Goal: Information Seeking & Learning: Learn about a topic

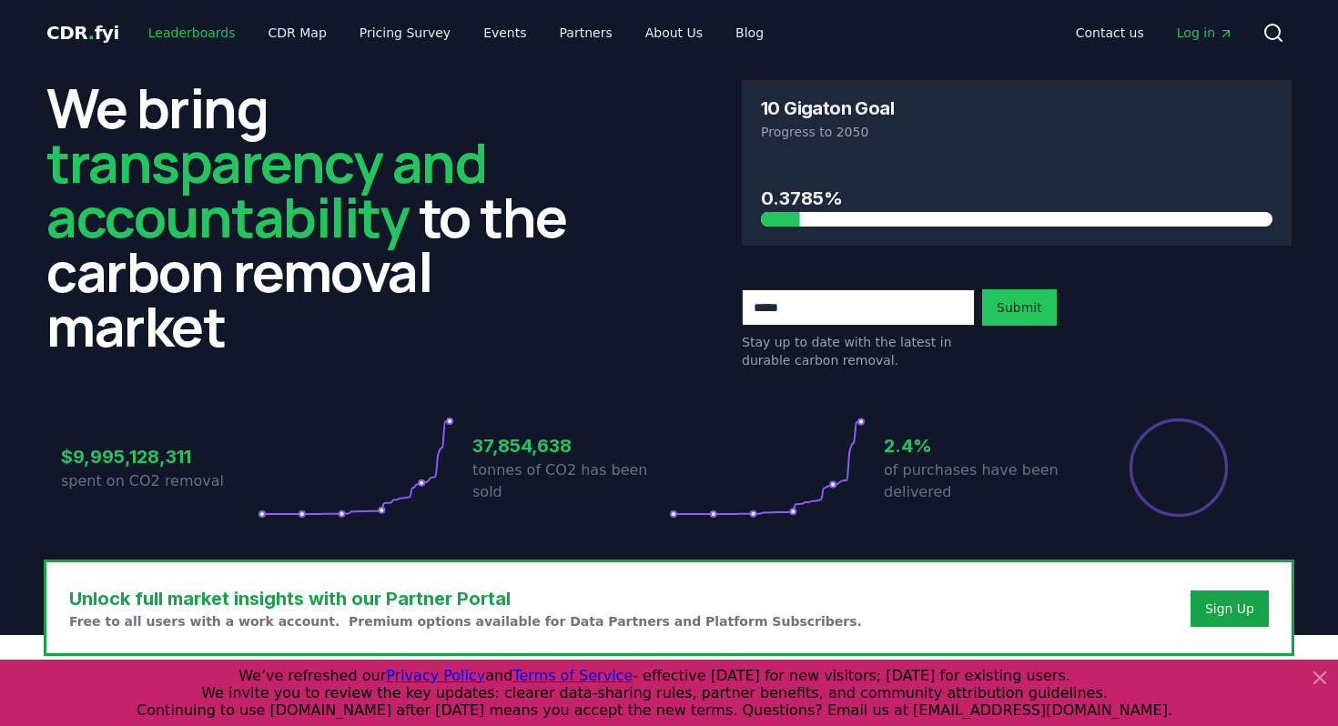
click at [199, 29] on link "Leaderboards" at bounding box center [192, 32] width 116 height 33
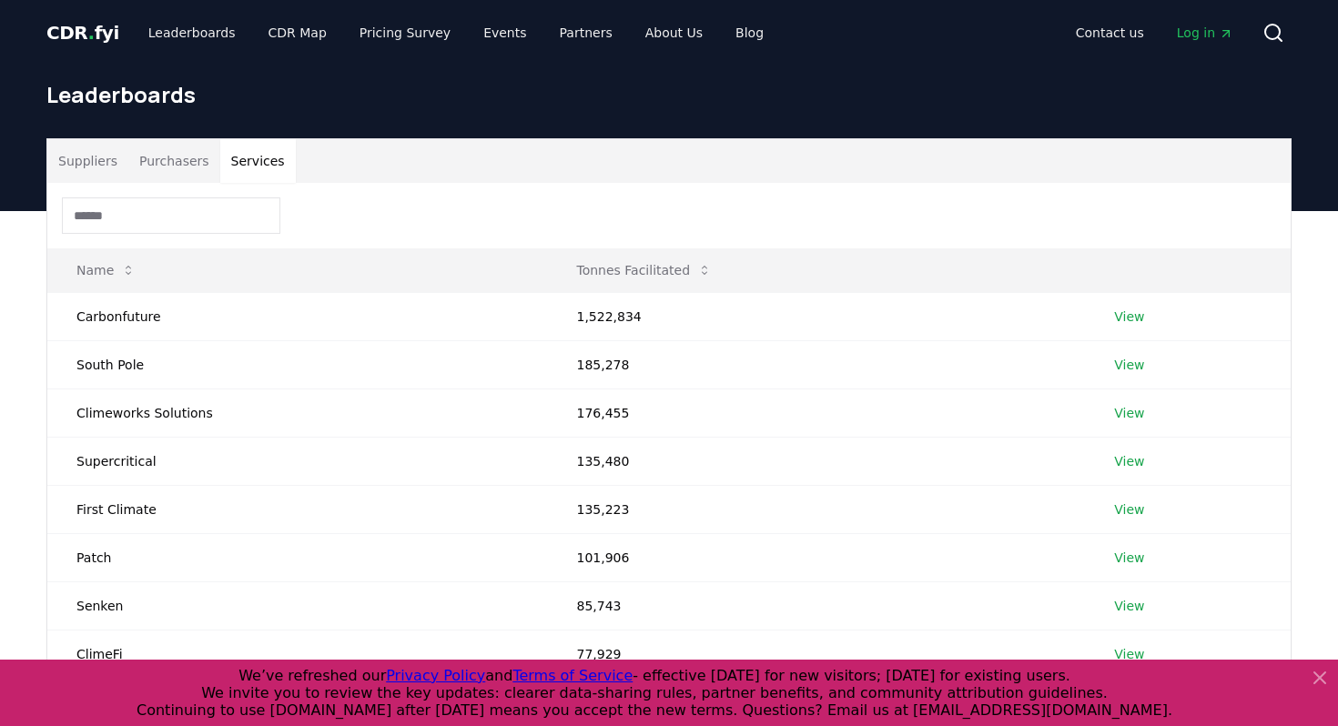
click at [241, 167] on button "Services" at bounding box center [258, 161] width 76 height 44
click at [147, 157] on button "Purchasers" at bounding box center [174, 161] width 92 height 44
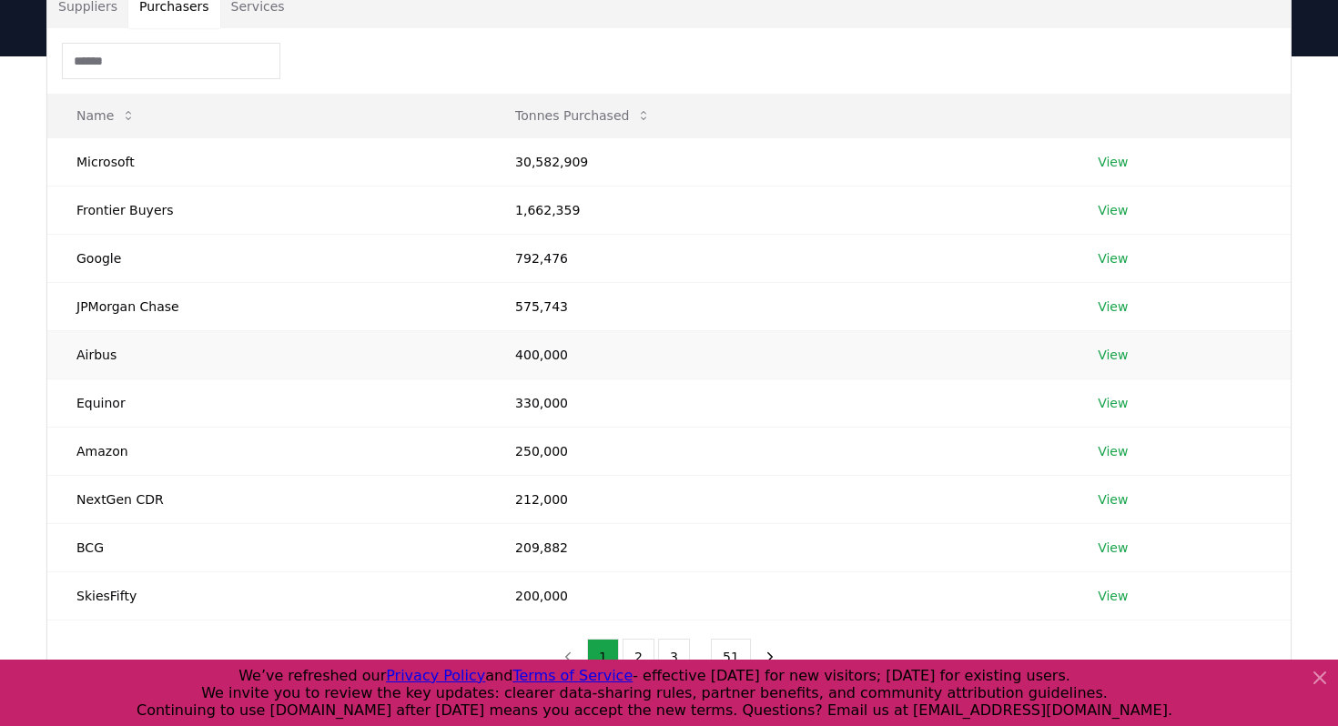
scroll to position [133, 0]
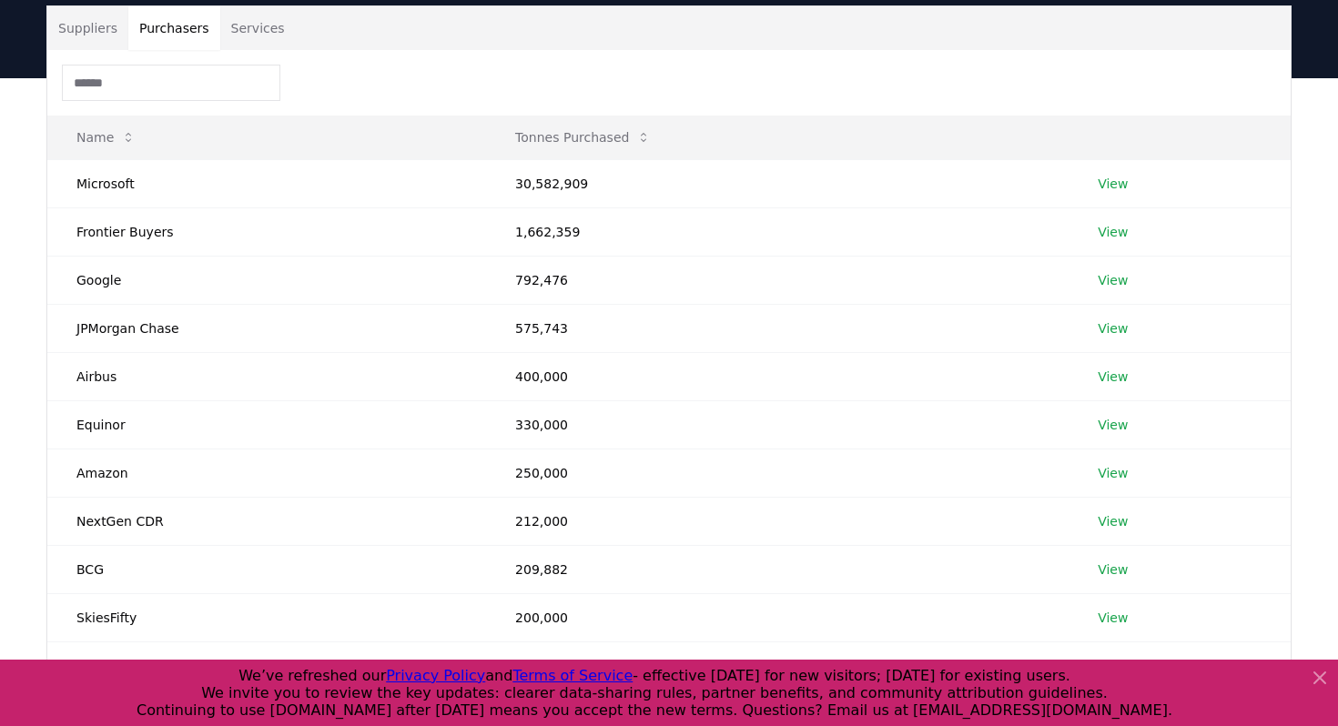
click at [256, 35] on button "Services" at bounding box center [258, 28] width 76 height 44
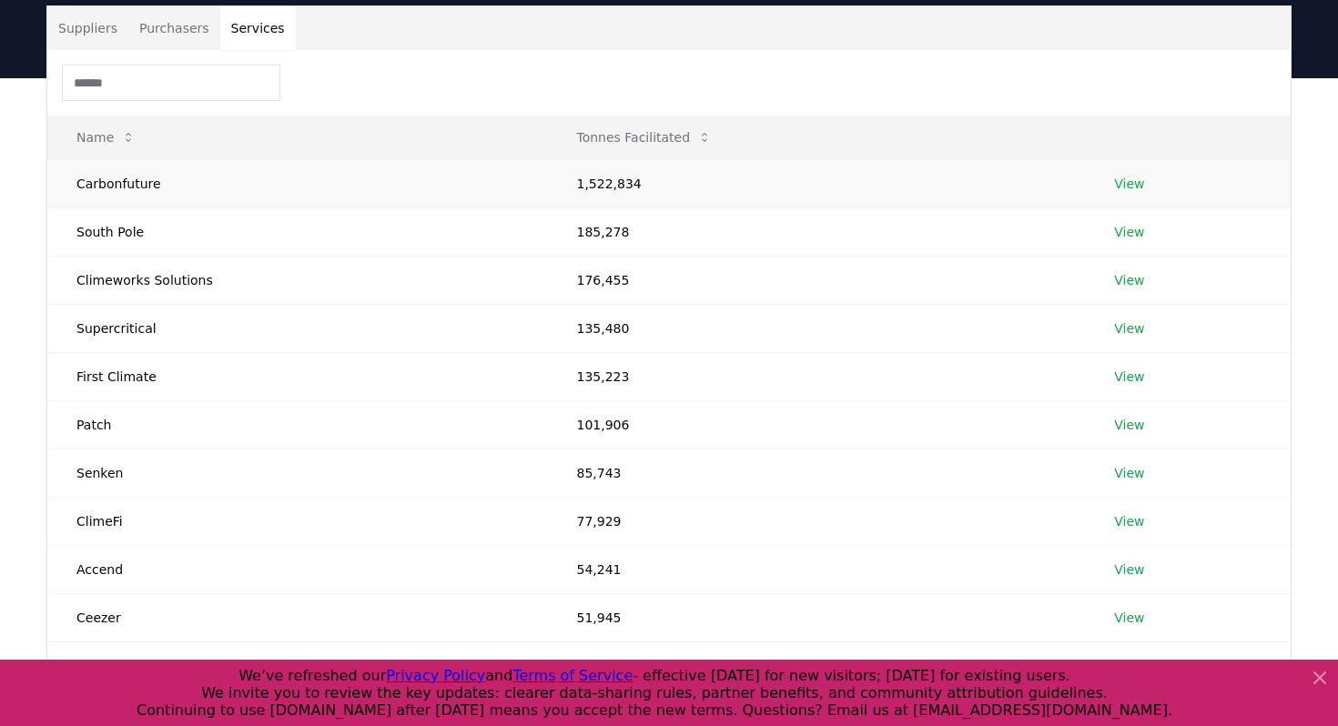
click at [129, 182] on td "Carbonfuture" at bounding box center [297, 183] width 500 height 48
click at [1124, 186] on link "View" at bounding box center [1129, 184] width 30 height 18
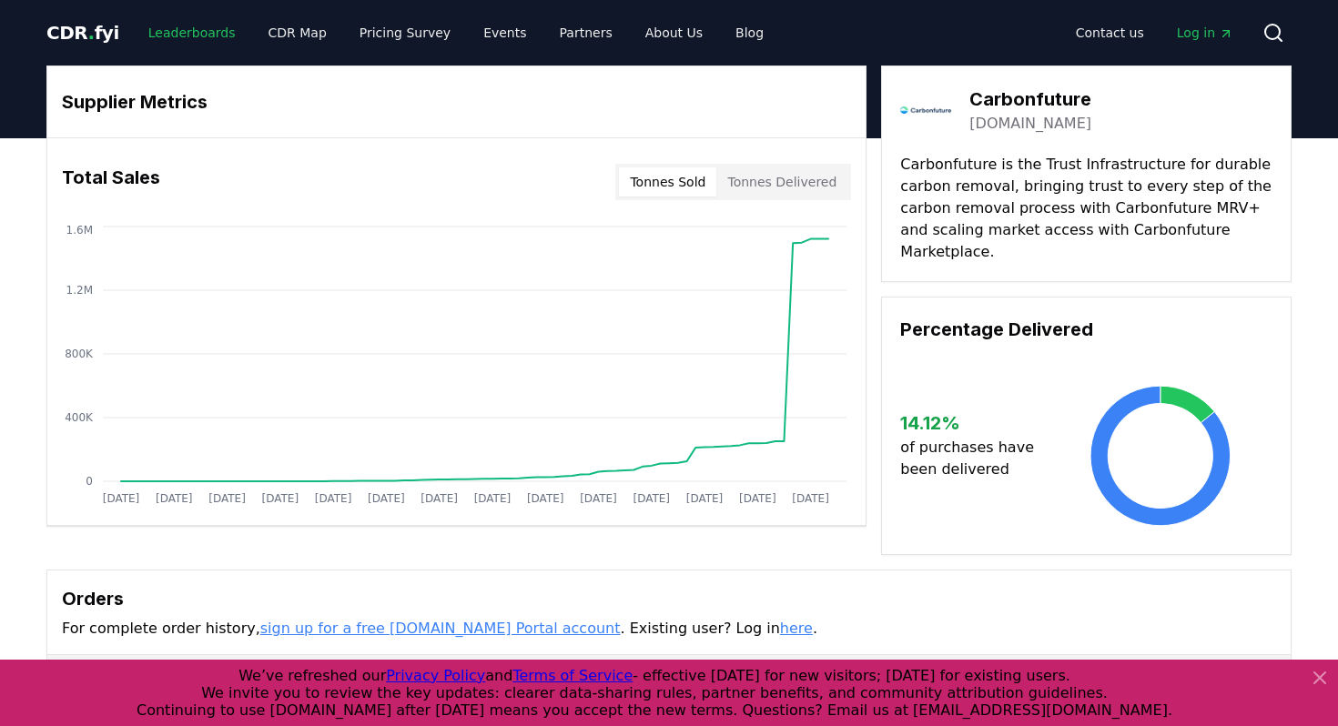
click at [169, 24] on link "Leaderboards" at bounding box center [192, 32] width 116 height 33
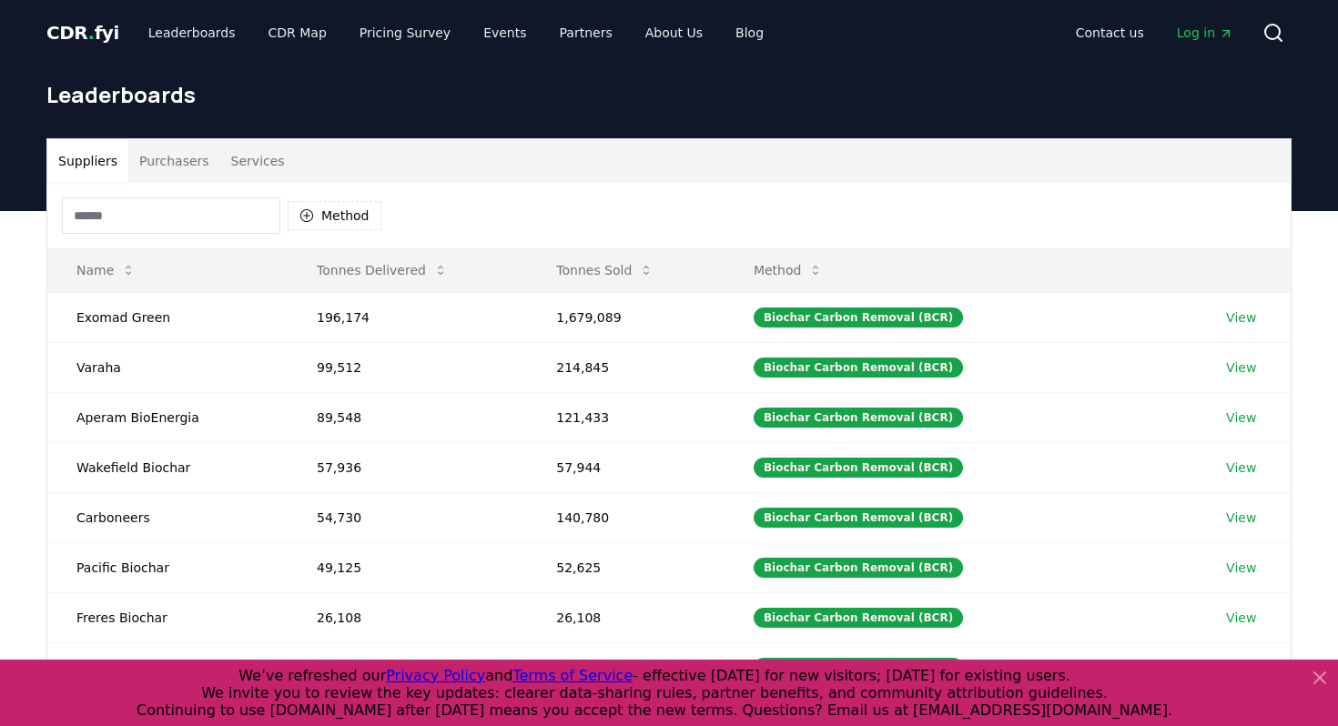
click at [178, 157] on button "Purchasers" at bounding box center [174, 161] width 92 height 44
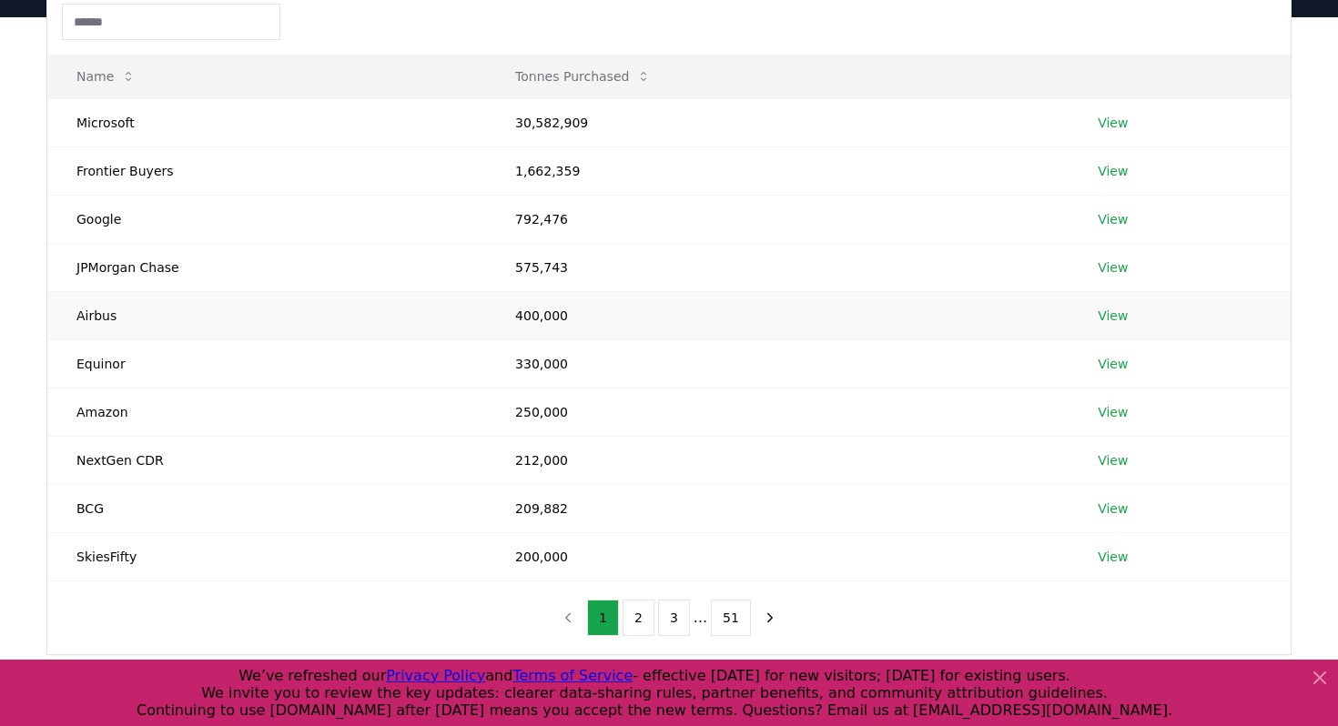
scroll to position [195, 0]
click at [0, 146] on div "Suppliers Purchasers Services Name Tonnes Purchased Microsoft 30,582,909 View F…" at bounding box center [669, 371] width 1338 height 711
